Goal: Obtain resource: Obtain resource

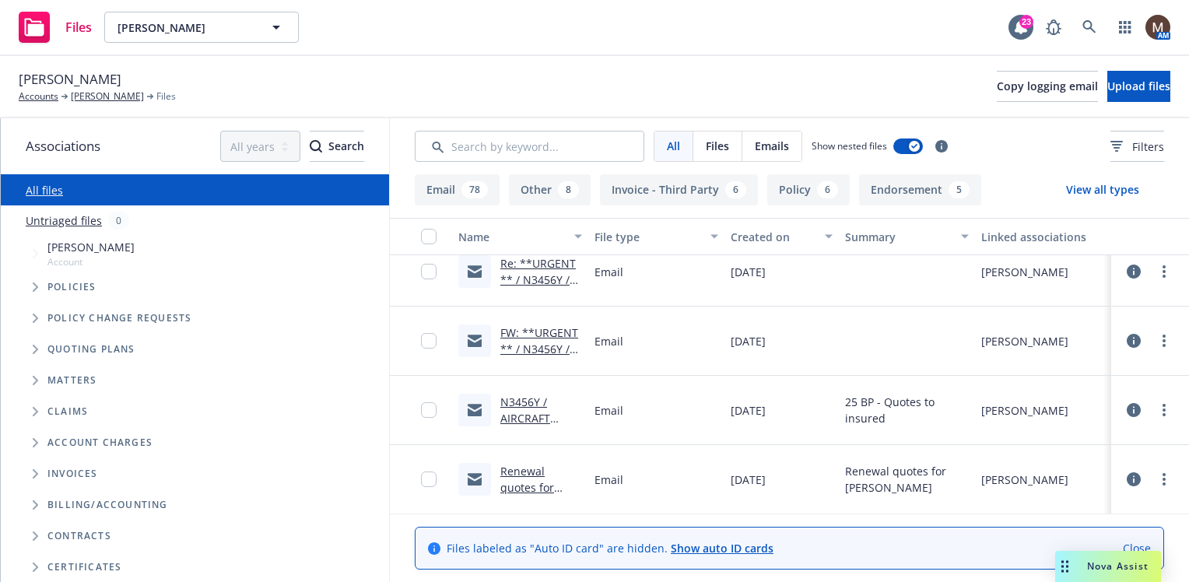
scroll to position [467, 0]
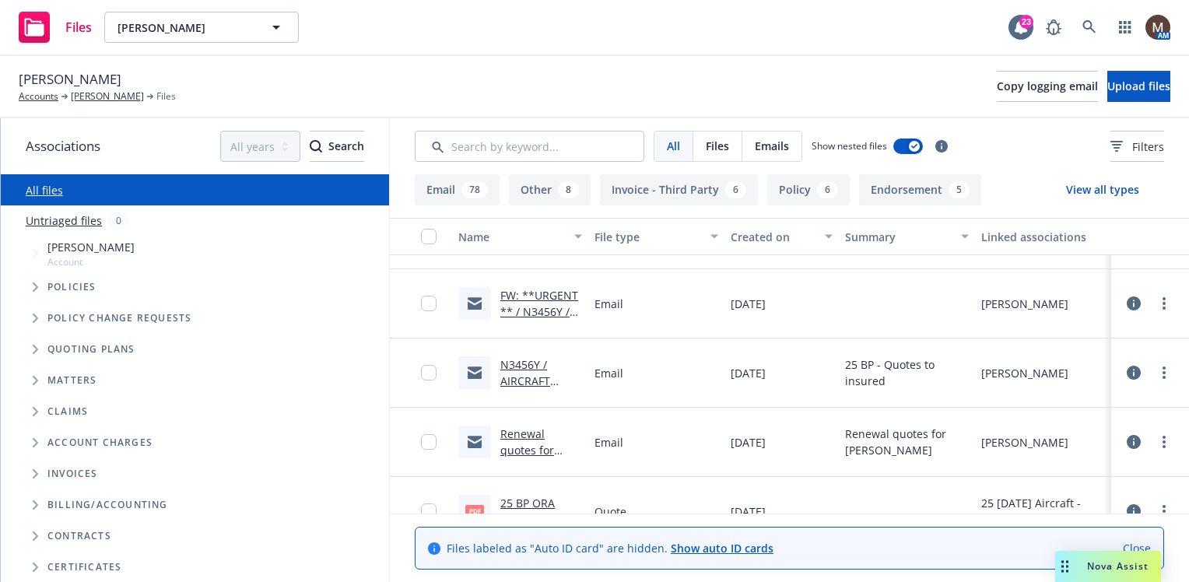
click at [525, 427] on link "Renewal quotes for [PERSON_NAME]" at bounding box center [538, 458] width 77 height 64
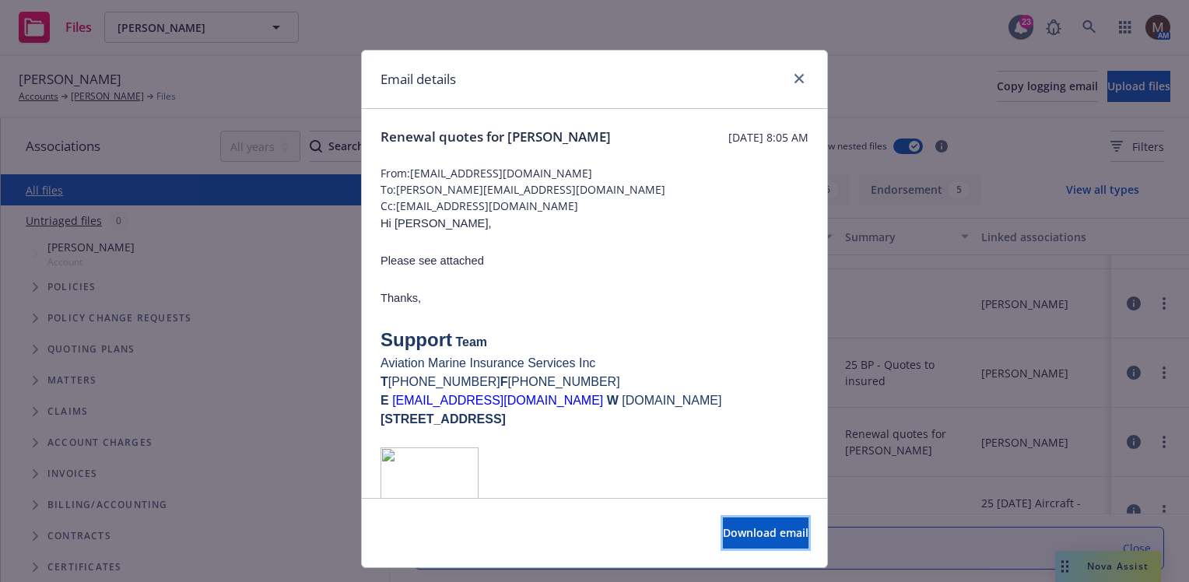
drag, startPoint x: 710, startPoint y: 524, endPoint x: 696, endPoint y: 514, distance: 17.3
click at [723, 524] on button "Download email" at bounding box center [766, 533] width 86 height 31
click at [795, 74] on icon "close" at bounding box center [799, 78] width 9 height 9
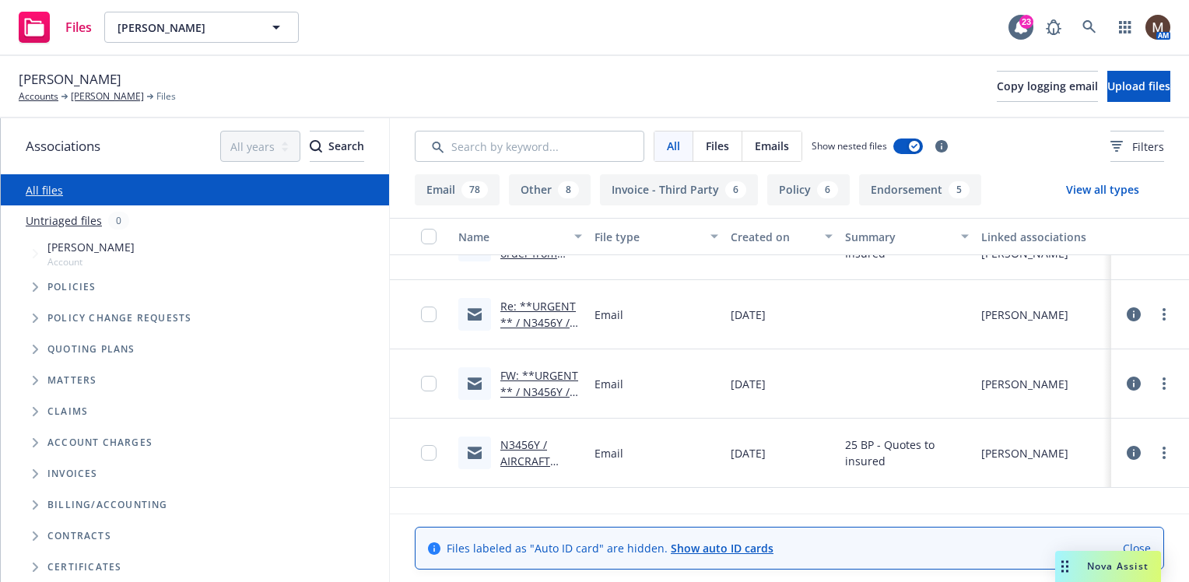
scroll to position [78, 0]
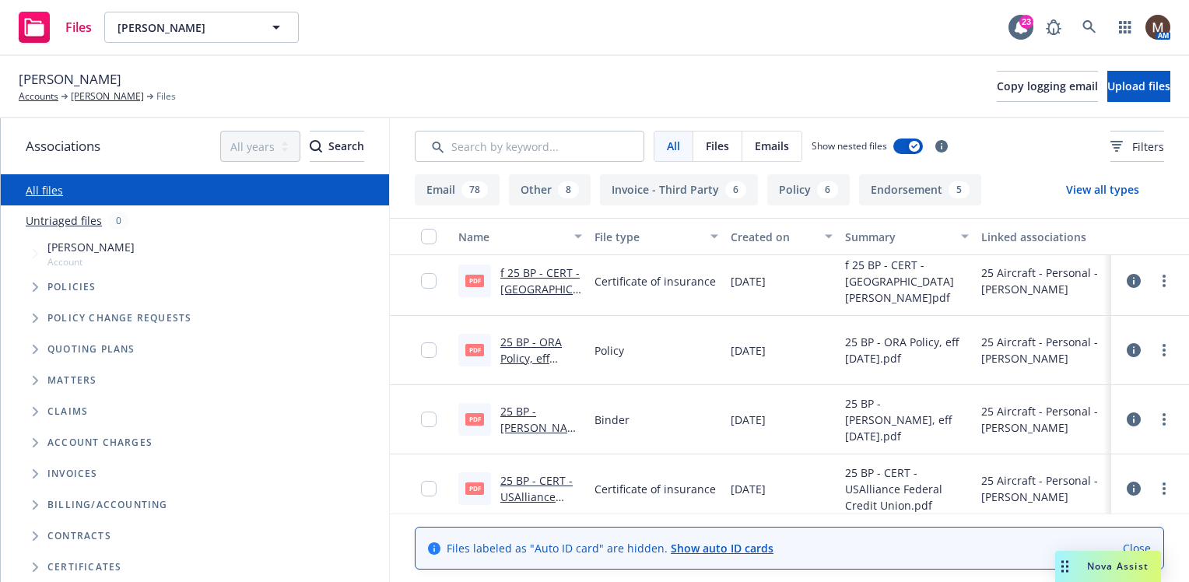
click at [551, 405] on link "25 BP - [PERSON_NAME], eff [DATE].pdf.pdf" at bounding box center [538, 436] width 77 height 64
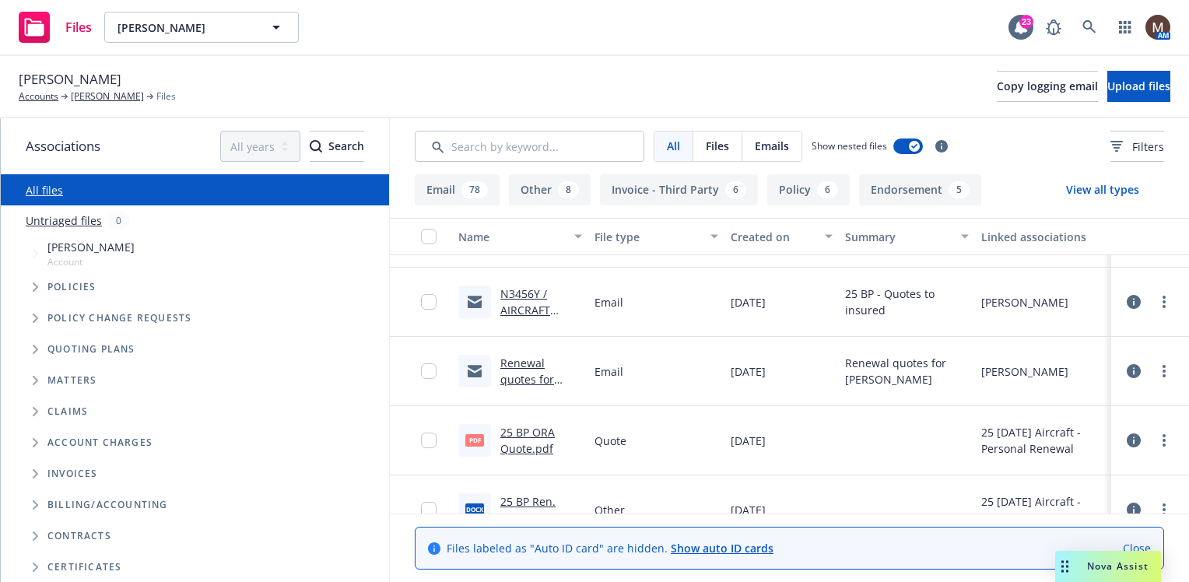
scroll to position [545, 0]
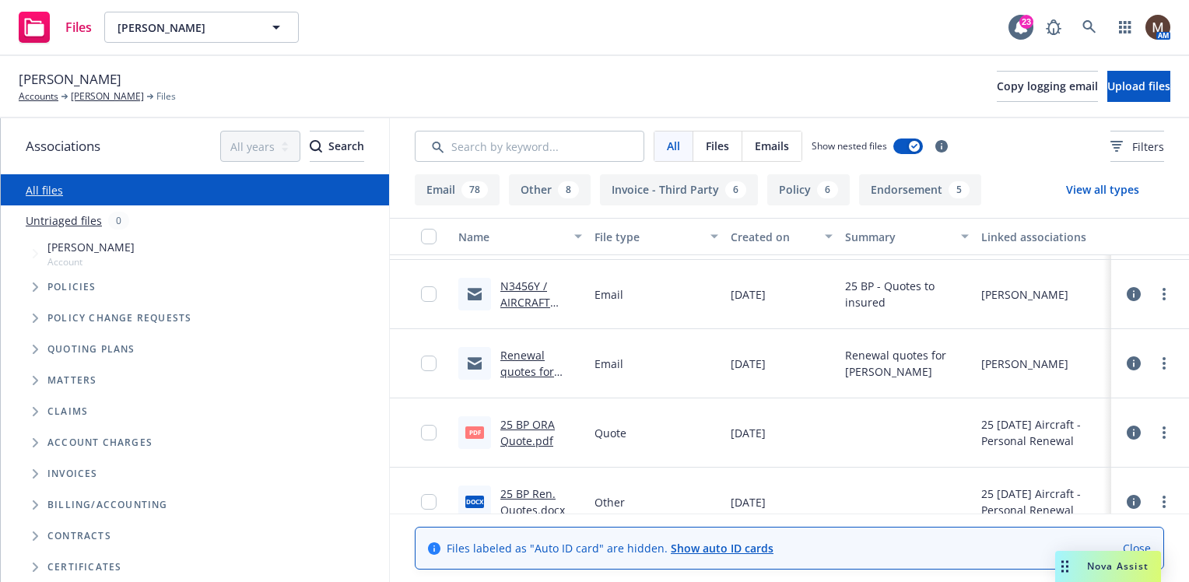
click at [545, 421] on link "25 BP ORA Quote.pdf" at bounding box center [527, 432] width 54 height 31
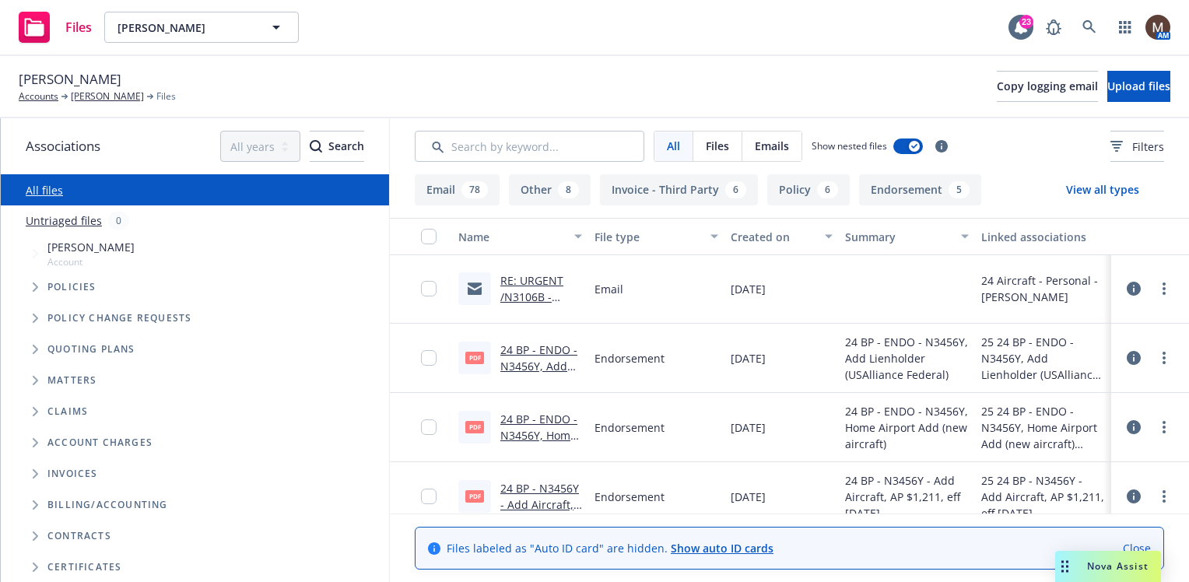
scroll to position [1946, 0]
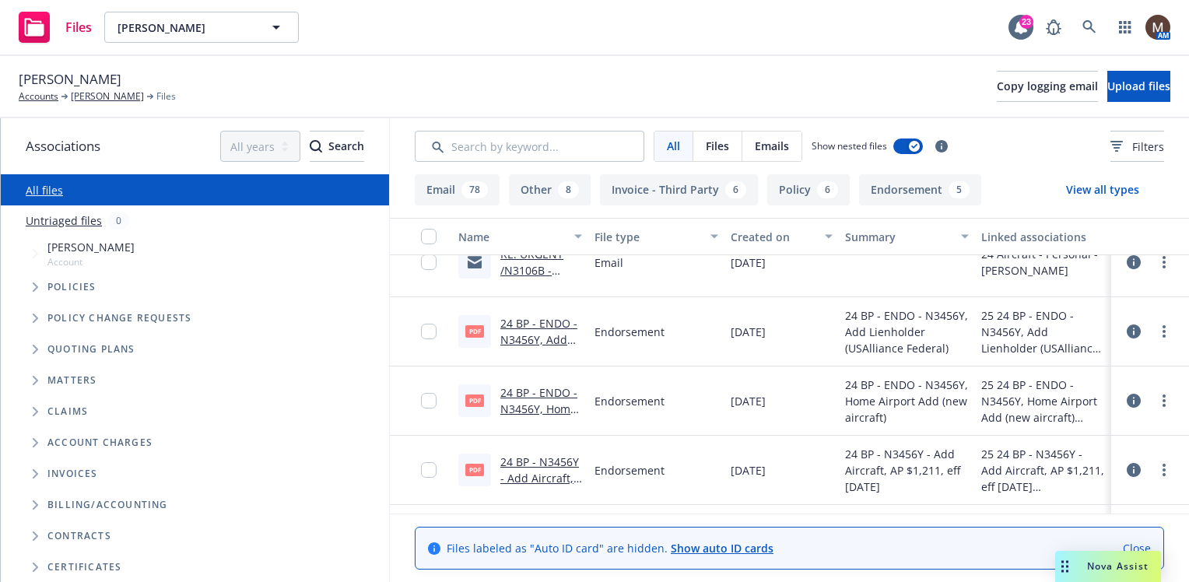
click at [551, 404] on link "24 BP - ENDO - N3456Y, Home Airport Add (new aircraft).pdf" at bounding box center [538, 425] width 77 height 80
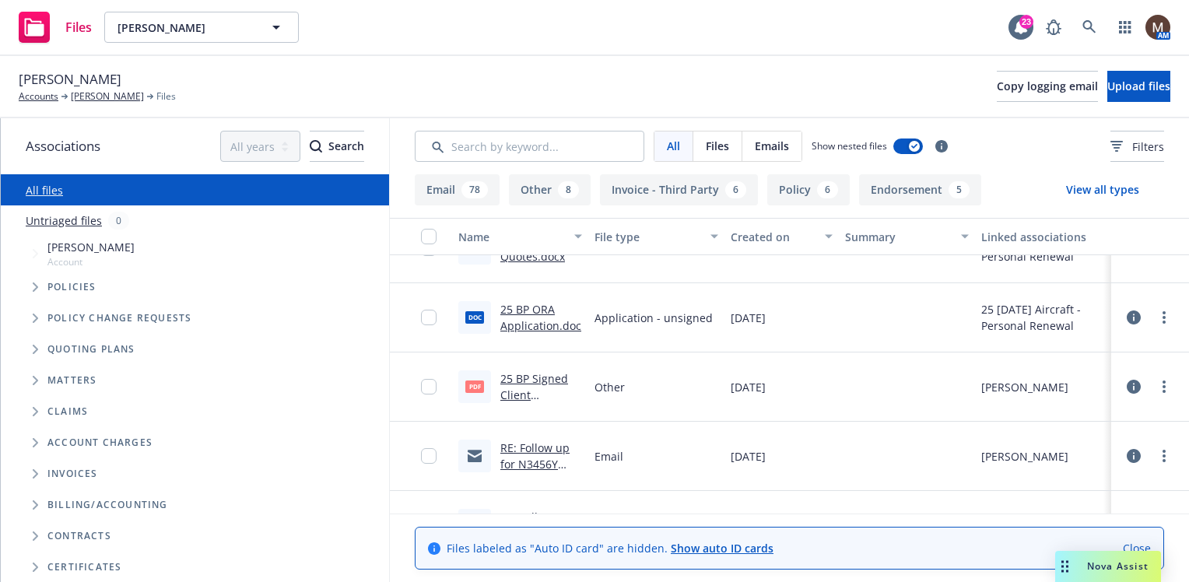
scroll to position [778, 0]
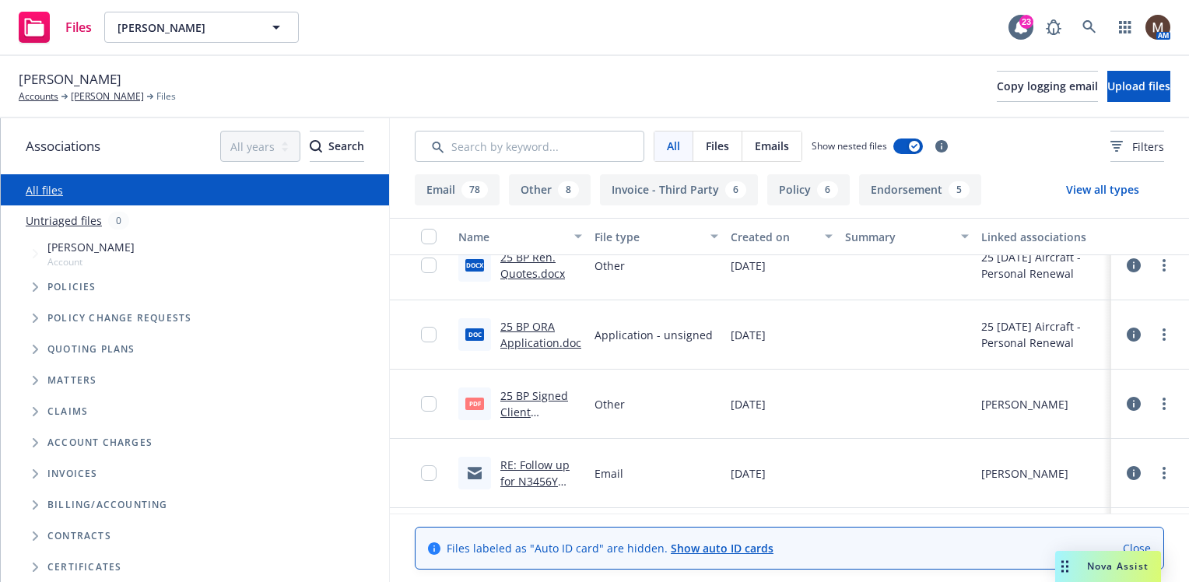
click at [548, 396] on link "25 BP Signed Client Renewal.pdf" at bounding box center [534, 411] width 68 height 47
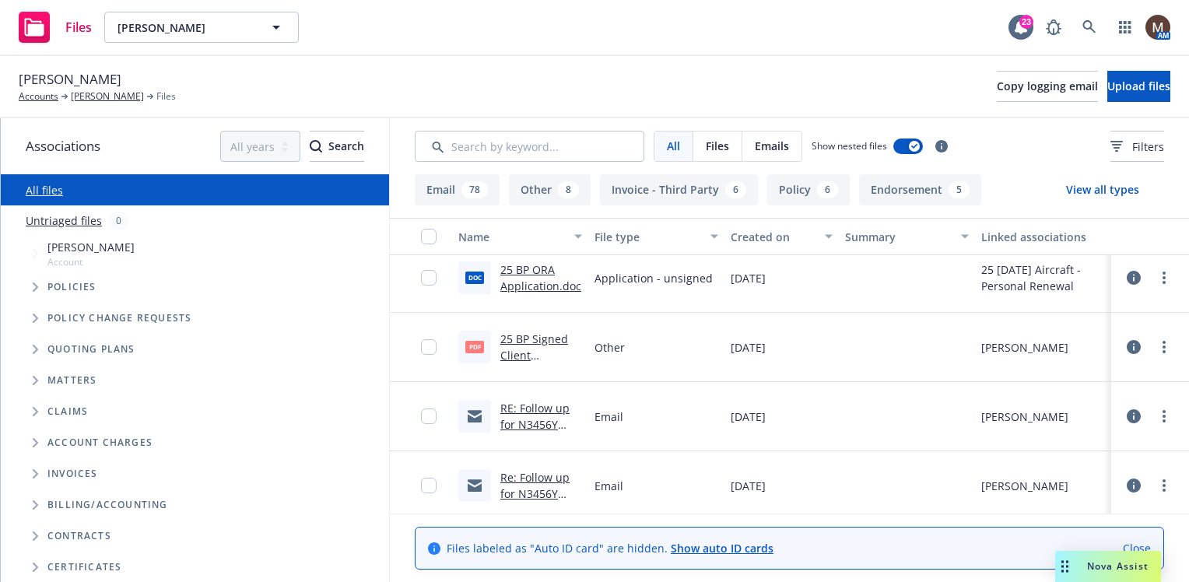
scroll to position [856, 0]
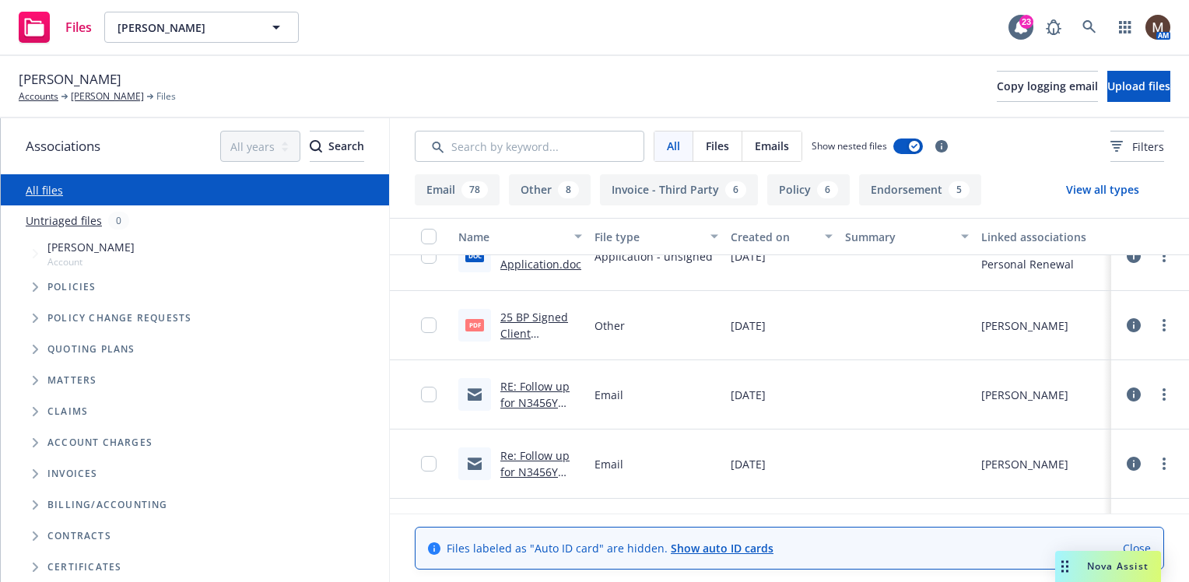
drag, startPoint x: 540, startPoint y: 310, endPoint x: 580, endPoint y: 342, distance: 50.9
click at [541, 310] on link "25 BP Signed Client Renewal.pdf" at bounding box center [534, 333] width 68 height 47
click at [97, 92] on link "[PERSON_NAME]" at bounding box center [107, 97] width 73 height 14
